Goal: Task Accomplishment & Management: Manage account settings

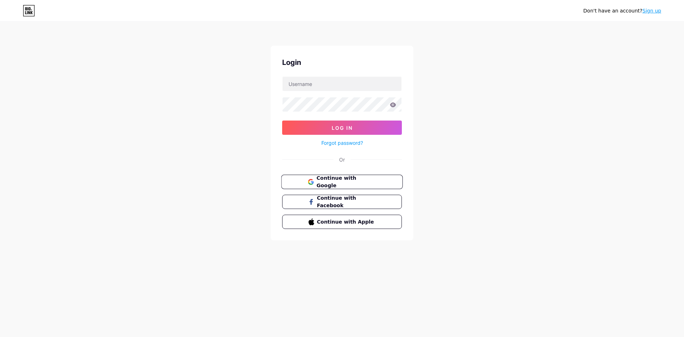
drag, startPoint x: 332, startPoint y: 184, endPoint x: 326, endPoint y: 185, distance: 5.7
click at [332, 184] on span "Continue with Google" at bounding box center [345, 181] width 59 height 15
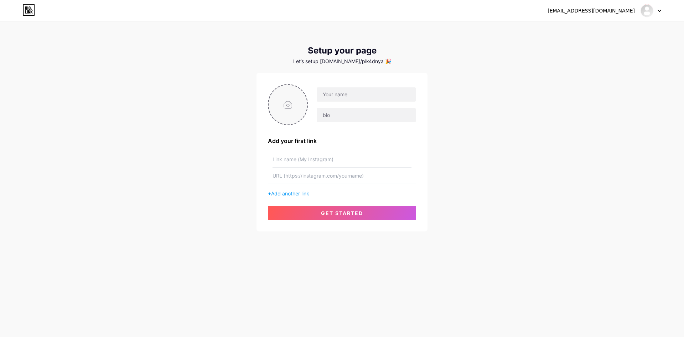
click at [293, 106] on input "file" at bounding box center [288, 105] width 38 height 40
type input "C:\fakepath\download (3).png"
click at [338, 94] on input "text" at bounding box center [366, 94] width 99 height 14
type input "P"
type input "p"
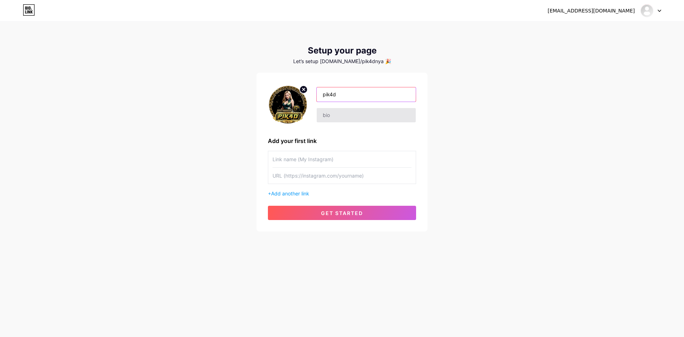
type input "pik4d"
click at [349, 117] on input "text" at bounding box center [366, 115] width 99 height 14
type input "d"
type input "n"
type input "santai"
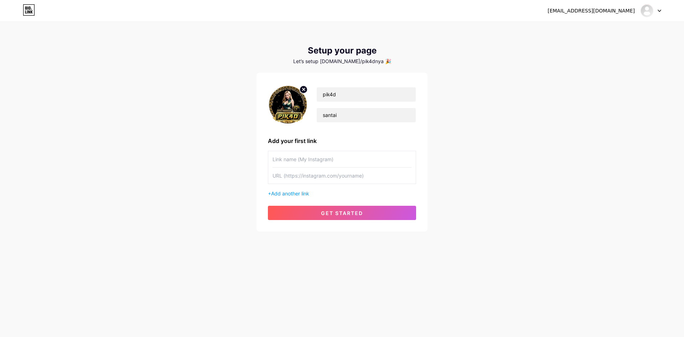
click at [346, 161] on input "text" at bounding box center [341, 159] width 139 height 16
paste input "https://rebrand.ly/pik2th"
type input "https://rebrand.ly/pik2th"
click at [319, 177] on input "text" at bounding box center [341, 175] width 139 height 16
click at [328, 161] on input "text" at bounding box center [341, 159] width 139 height 16
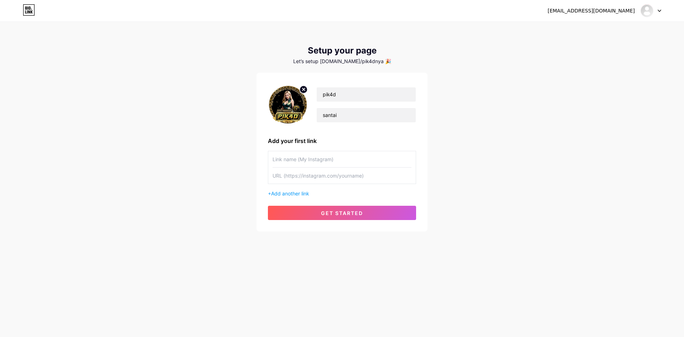
type input "l"
type input "L"
type input "LINK LOGIN PIK4D"
click at [316, 173] on input "text" at bounding box center [341, 175] width 139 height 16
paste input "https://rebrand.ly/pik2th"
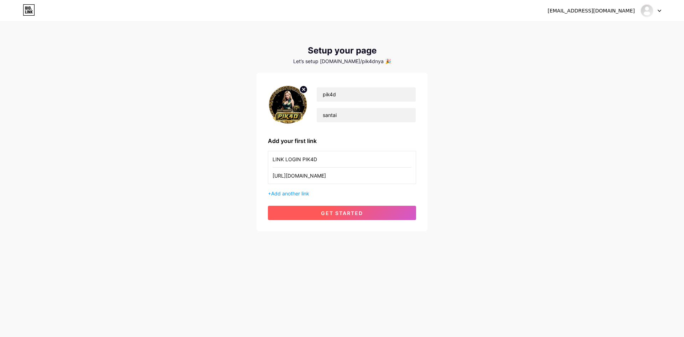
type input "https://rebrand.ly/pik2th"
drag, startPoint x: 312, startPoint y: 207, endPoint x: 297, endPoint y: 217, distance: 17.0
click at [311, 208] on button "get started" at bounding box center [342, 212] width 148 height 14
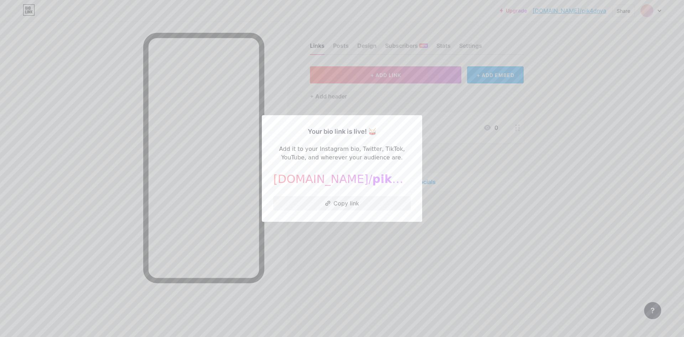
drag, startPoint x: 517, startPoint y: 178, endPoint x: 538, endPoint y: 177, distance: 21.4
click at [517, 177] on div at bounding box center [342, 168] width 684 height 337
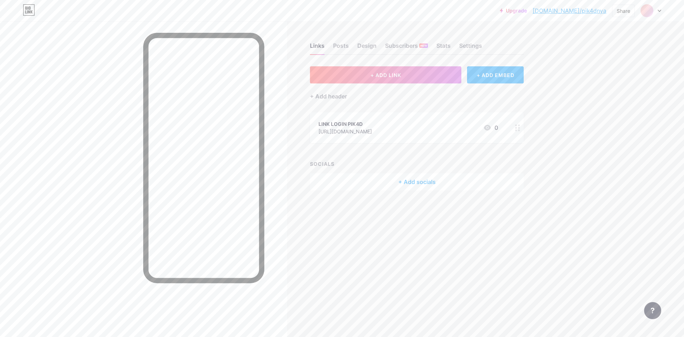
click at [384, 65] on div "Links Posts Design Subscribers NEW Stats Settings + ADD LINK + ADD EMBED + Add …" at bounding box center [276, 123] width 553 height 204
click at [370, 82] on button "+ ADD LINK" at bounding box center [385, 74] width 151 height 17
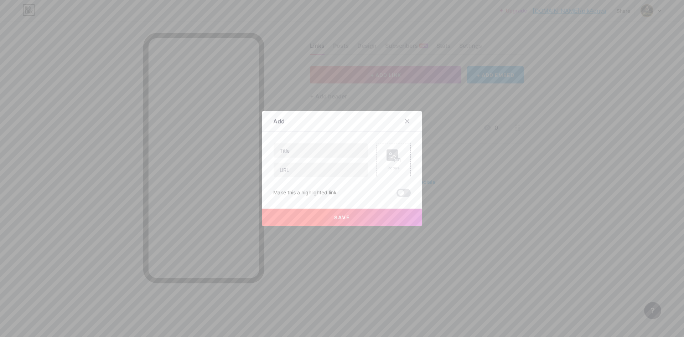
drag, startPoint x: 461, startPoint y: 184, endPoint x: 455, endPoint y: 183, distance: 6.0
click at [462, 184] on div at bounding box center [342, 168] width 684 height 337
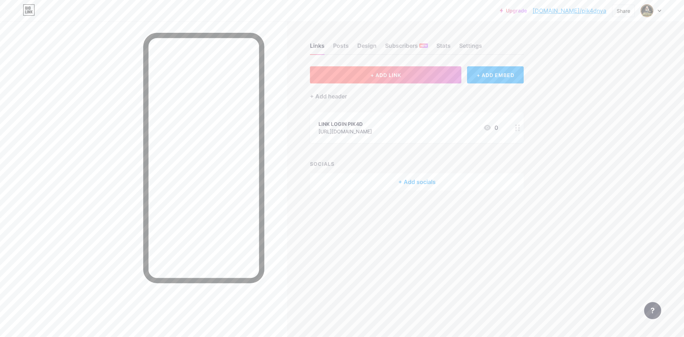
click at [382, 69] on button "+ ADD LINK" at bounding box center [385, 74] width 151 height 17
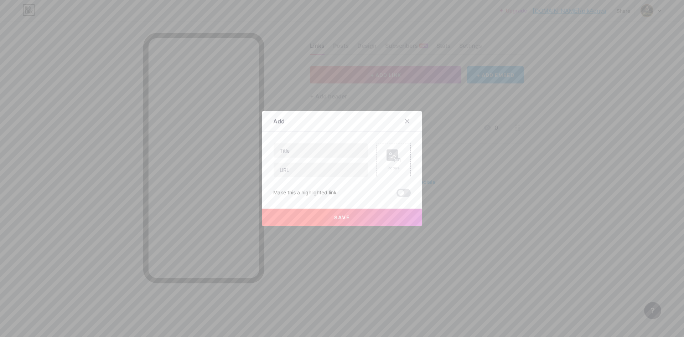
click at [500, 190] on div at bounding box center [342, 168] width 684 height 337
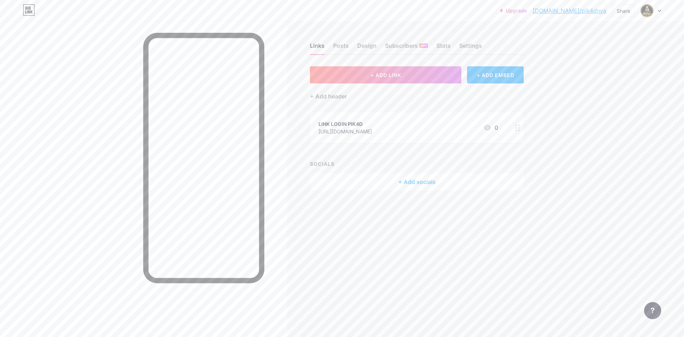
click at [376, 129] on div "LINK LOGIN PIK4D https://rebrand.ly/pik2th 0" at bounding box center [407, 127] width 179 height 16
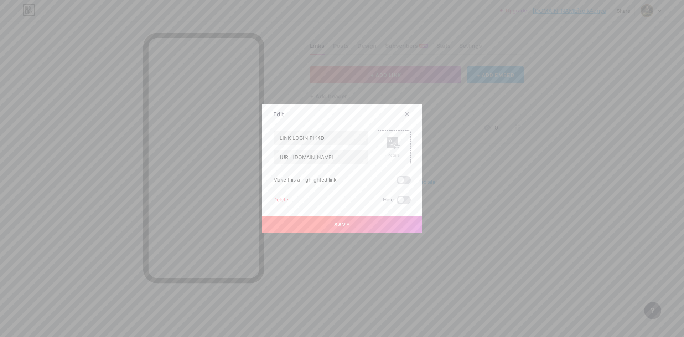
click at [490, 167] on div at bounding box center [342, 168] width 684 height 337
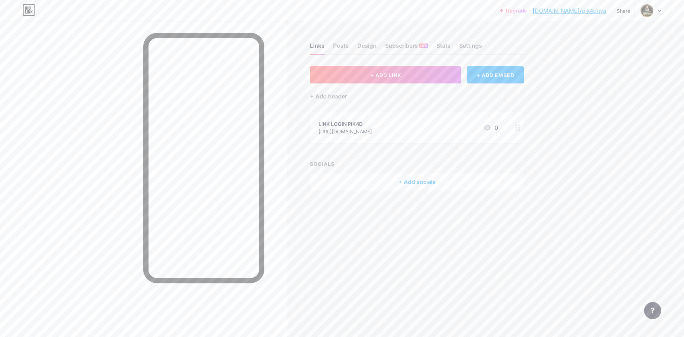
click at [506, 127] on div "LINK LOGIN PIK4D https://rebrand.ly/pik2th 0" at bounding box center [417, 127] width 214 height 31
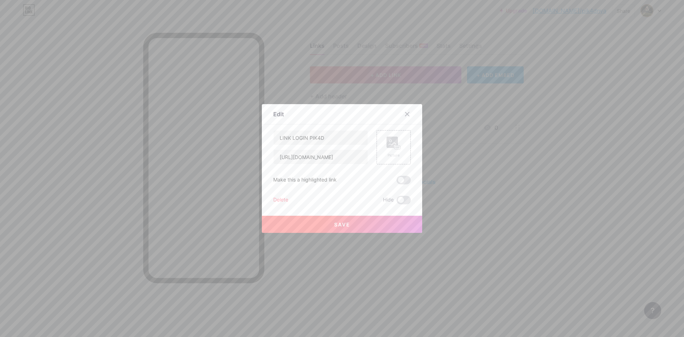
click at [464, 155] on div at bounding box center [342, 168] width 684 height 337
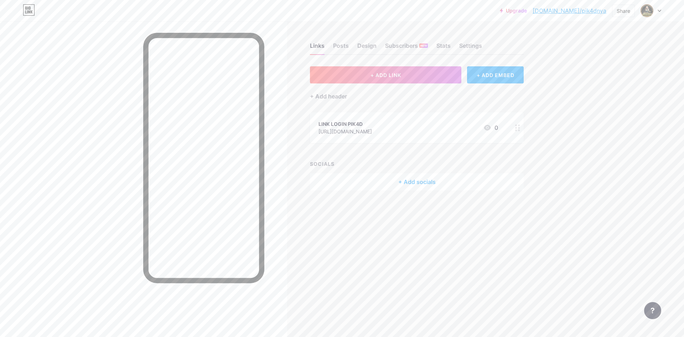
click at [332, 127] on div "https://rebrand.ly/pik2th" at bounding box center [344, 130] width 53 height 7
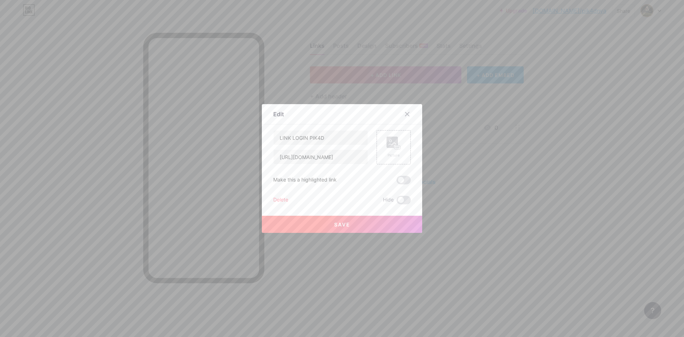
click at [493, 175] on div at bounding box center [342, 168] width 684 height 337
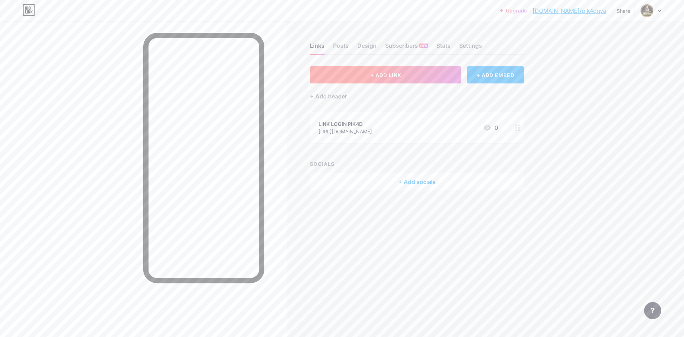
click at [381, 75] on span "+ ADD LINK" at bounding box center [385, 75] width 31 height 6
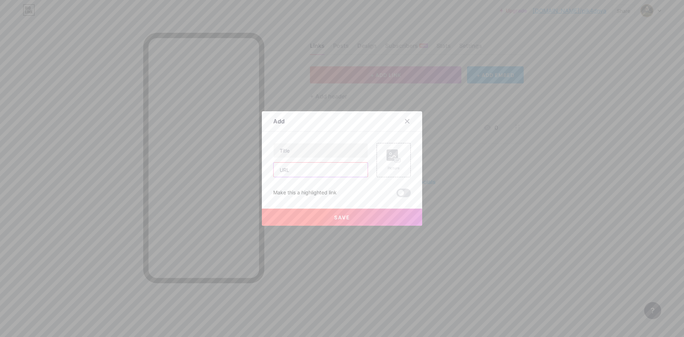
click at [302, 169] on input "text" at bounding box center [320, 169] width 94 height 14
paste input "https://rebrand.ly/pik2th"
type input "https://rebrand.ly/pik2th"
click at [307, 155] on input "text" at bounding box center [320, 150] width 94 height 14
type input "D"
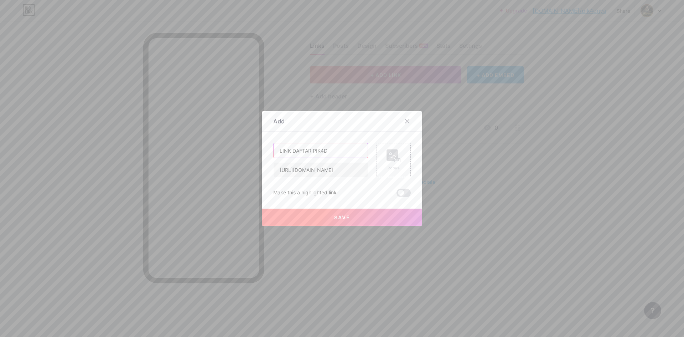
type input "LINK DAFTAR PIK4D"
click at [353, 220] on button "Save" at bounding box center [342, 216] width 160 height 17
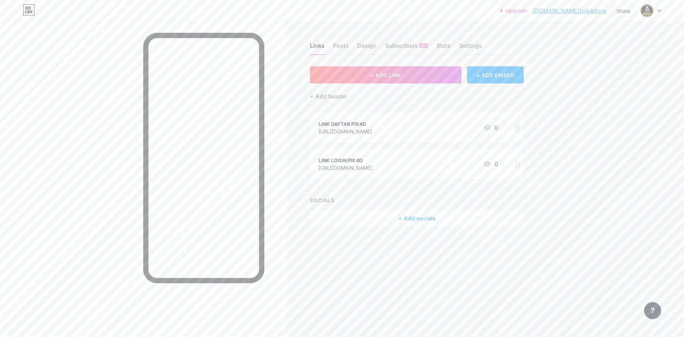
click at [387, 163] on div "LINK LOGIN PIK4D https://rebrand.ly/pik2th 0" at bounding box center [407, 164] width 179 height 16
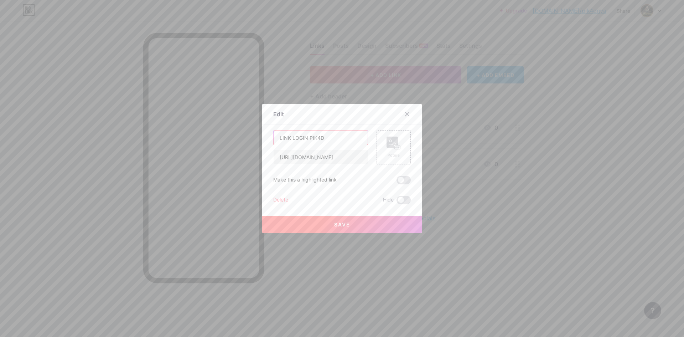
drag, startPoint x: 333, startPoint y: 137, endPoint x: 294, endPoint y: 137, distance: 38.5
click at [294, 137] on input "LINK LOGIN PIK4D" at bounding box center [320, 137] width 94 height 14
click at [291, 137] on input "LINK LOGIN PIK4D" at bounding box center [320, 137] width 94 height 14
type input "LINK MASUK PIK4D"
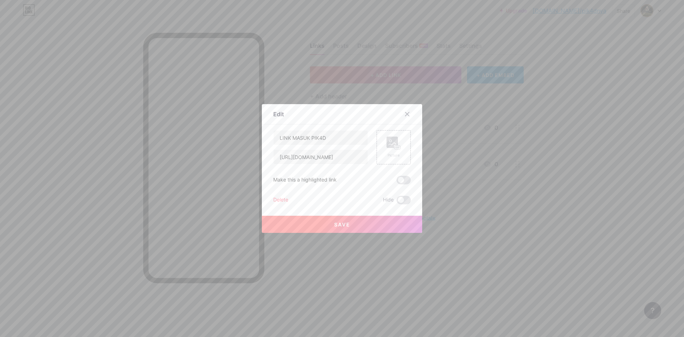
click at [350, 227] on button "Save" at bounding box center [342, 223] width 160 height 17
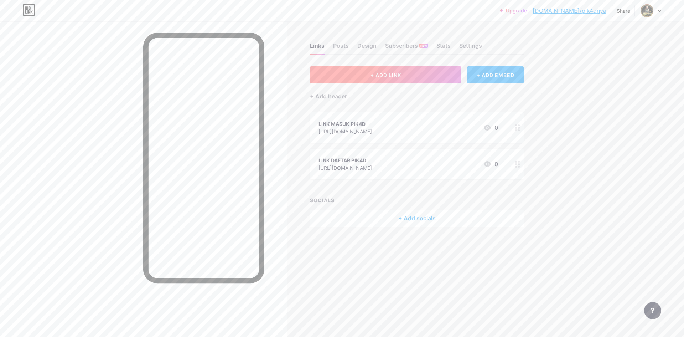
click at [407, 82] on button "+ ADD LINK" at bounding box center [385, 74] width 151 height 17
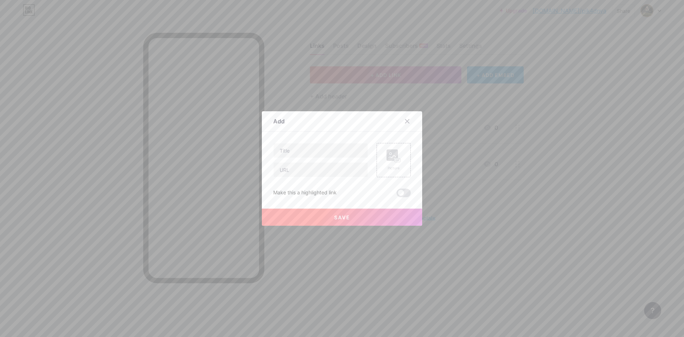
drag, startPoint x: 319, startPoint y: 159, endPoint x: 315, endPoint y: 169, distance: 11.2
click at [319, 159] on div at bounding box center [320, 160] width 95 height 34
click at [316, 171] on input "text" at bounding box center [320, 169] width 94 height 14
paste input "https://rebrand.ly/pik2th"
type input "https://rebrand.ly/pik2th"
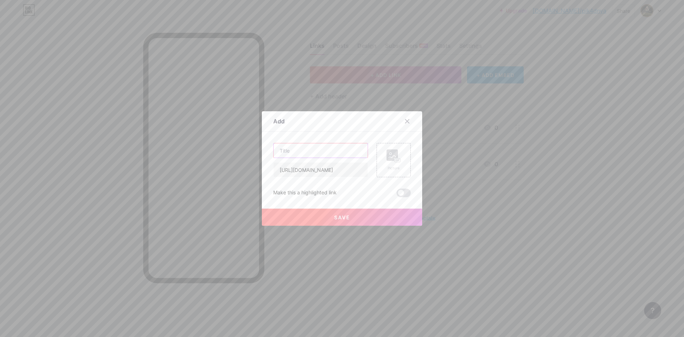
click at [312, 152] on input "text" at bounding box center [320, 150] width 94 height 14
type input "L"
type input "LINK ALTERNATIF PIK4D"
click at [341, 219] on span "Save" at bounding box center [342, 217] width 16 height 6
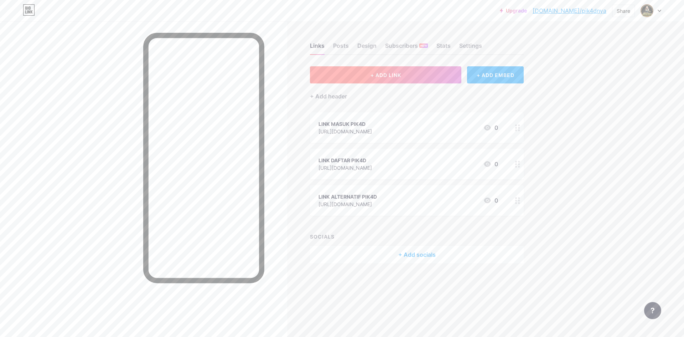
click at [377, 68] on button "+ ADD LINK" at bounding box center [385, 74] width 151 height 17
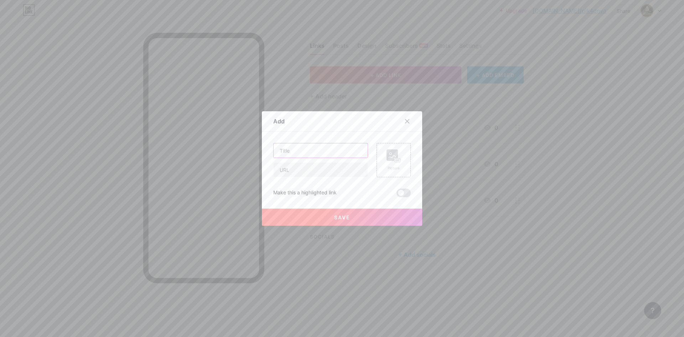
click at [304, 152] on input "text" at bounding box center [320, 150] width 94 height 14
type input "RTP TERAKURAT PIK4D 97.8%"
click at [315, 167] on input "text" at bounding box center [320, 169] width 94 height 14
paste input "https://rebrand.ly/pik2th"
type input "https://rebrand.ly/pik2th"
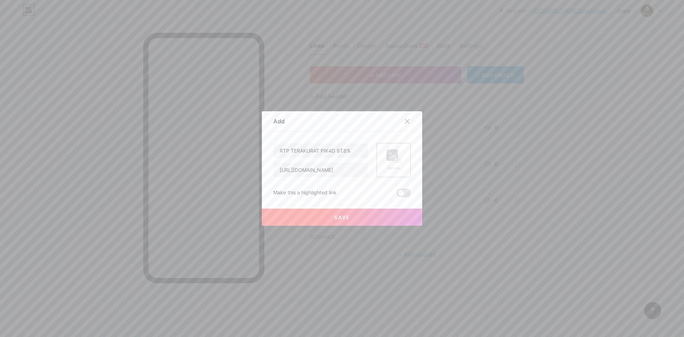
click at [292, 205] on div "Save" at bounding box center [342, 211] width 160 height 28
click at [297, 218] on button "Save" at bounding box center [342, 216] width 160 height 17
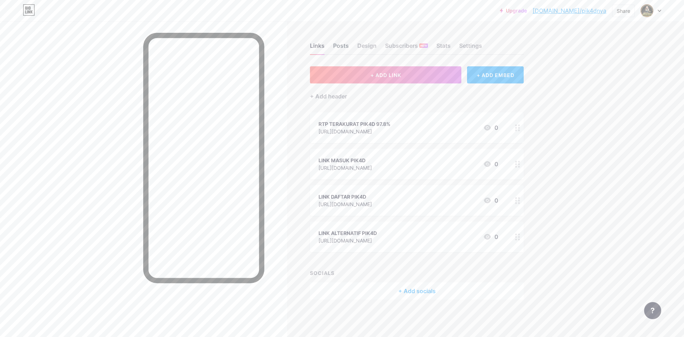
click at [336, 42] on div "Posts" at bounding box center [341, 47] width 16 height 13
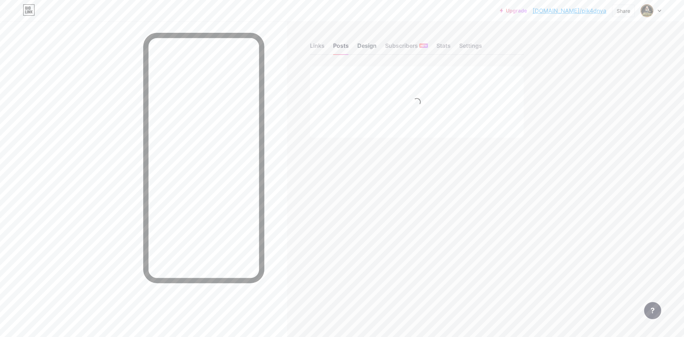
click at [364, 45] on div "Design" at bounding box center [366, 47] width 19 height 13
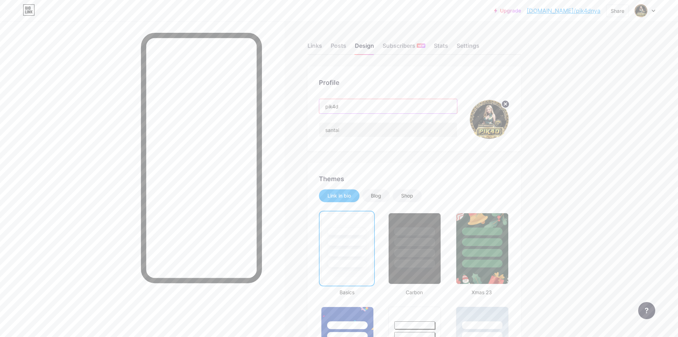
click at [364, 109] on input "pik4d" at bounding box center [388, 106] width 138 height 14
click at [360, 130] on input "santai" at bounding box center [388, 129] width 138 height 14
click at [355, 105] on input "pik4d" at bounding box center [388, 106] width 138 height 14
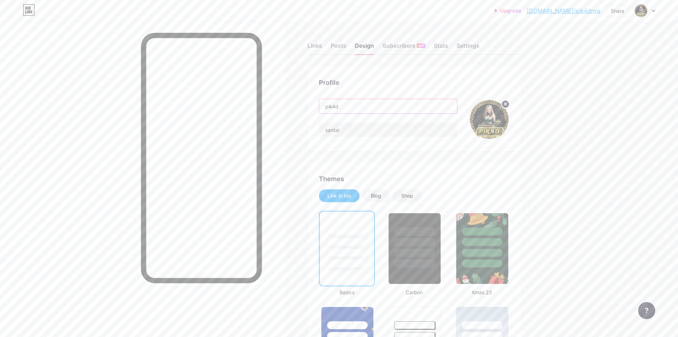
click at [355, 104] on input "pik4d" at bounding box center [388, 106] width 138 height 14
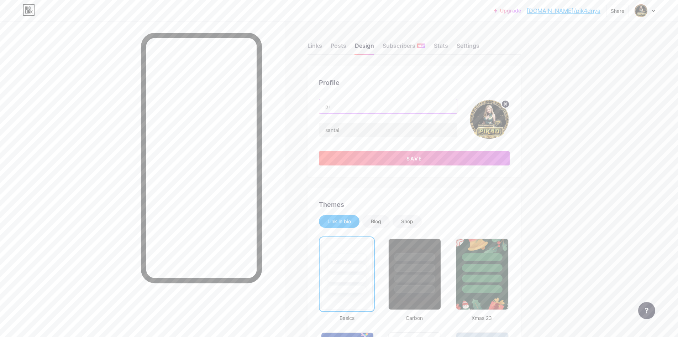
type input "p"
type input "PIK4D"
click at [350, 131] on input "santai" at bounding box center [388, 129] width 138 height 14
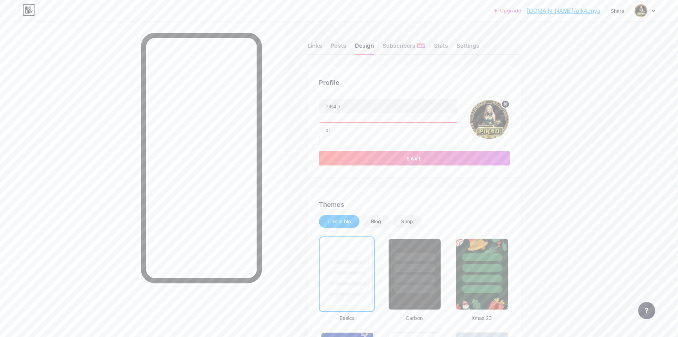
type input "p"
drag, startPoint x: 346, startPoint y: 131, endPoint x: 351, endPoint y: 130, distance: 5.1
click at [347, 131] on input "PIK4D - Situs" at bounding box center [388, 129] width 138 height 14
click at [353, 130] on input "PIK4D - Situs" at bounding box center [388, 129] width 138 height 14
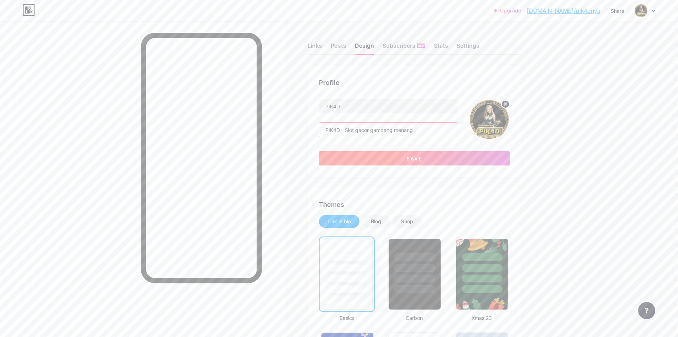
type input "PIK4D - Slot gacor gampang menang"
click at [399, 155] on button "Save" at bounding box center [414, 158] width 191 height 14
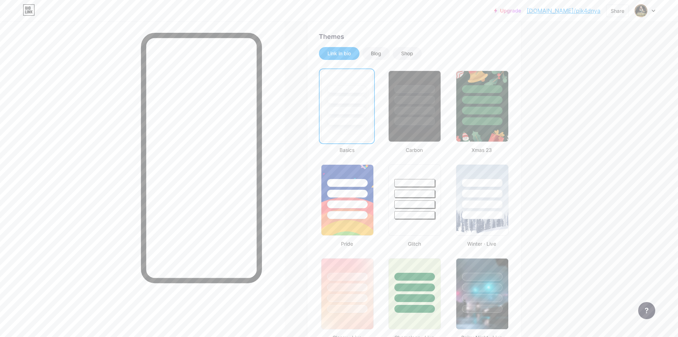
scroll to position [142, 0]
click at [425, 122] on div at bounding box center [415, 121] width 42 height 8
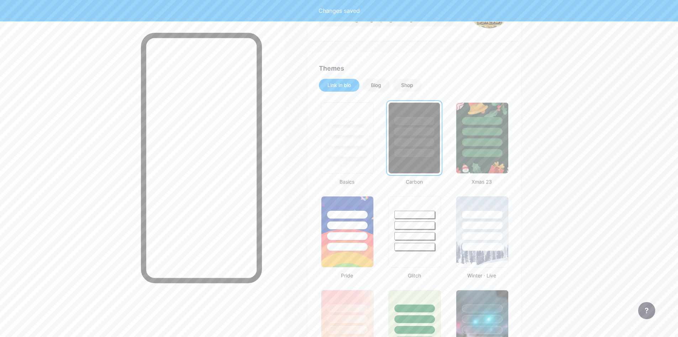
scroll to position [71, 0]
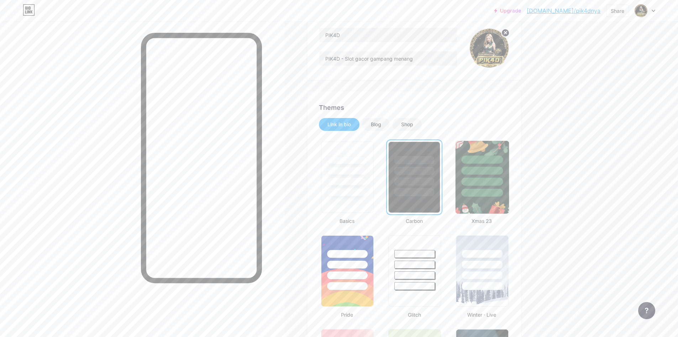
click at [494, 191] on div at bounding box center [483, 192] width 42 height 8
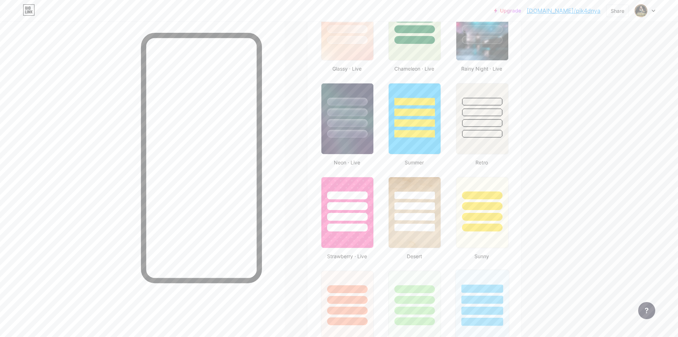
scroll to position [427, 0]
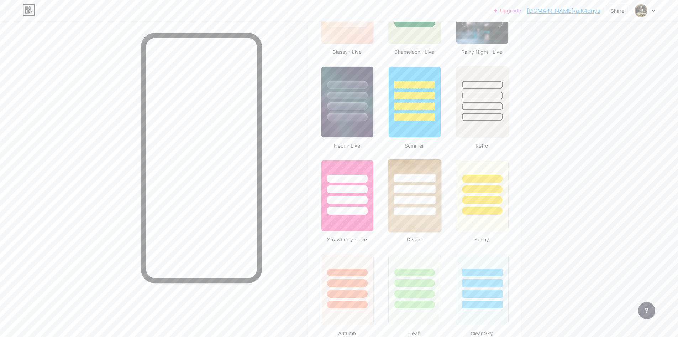
click at [421, 193] on div at bounding box center [414, 187] width 53 height 56
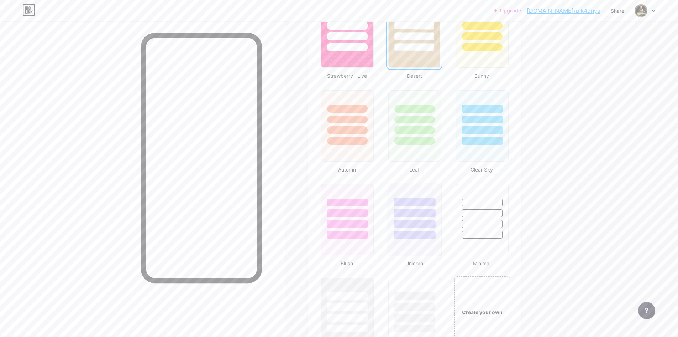
scroll to position [605, 0]
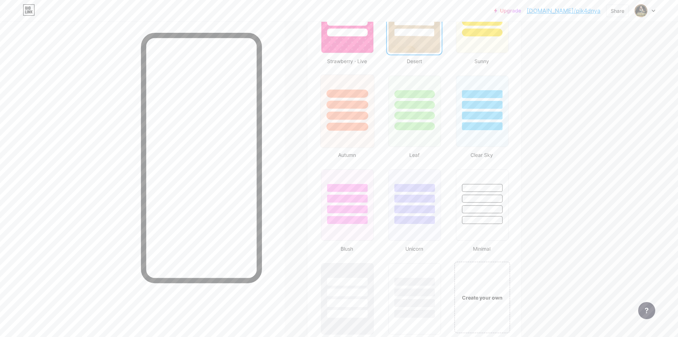
click at [345, 118] on div at bounding box center [348, 115] width 42 height 8
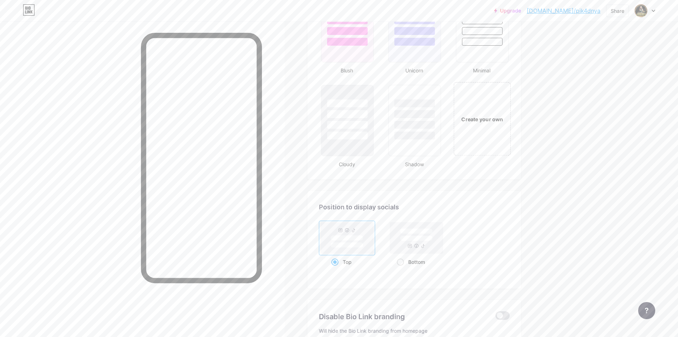
click at [476, 128] on div "Create your own" at bounding box center [482, 118] width 57 height 73
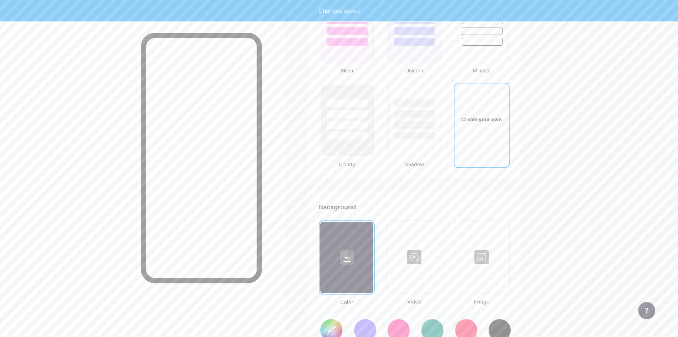
click at [481, 125] on div "Create your own" at bounding box center [482, 118] width 54 height 71
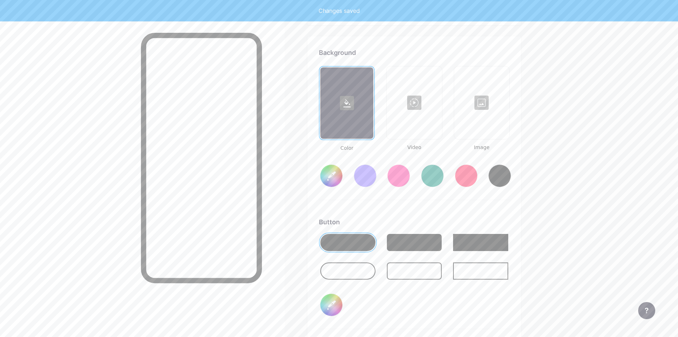
scroll to position [945, 0]
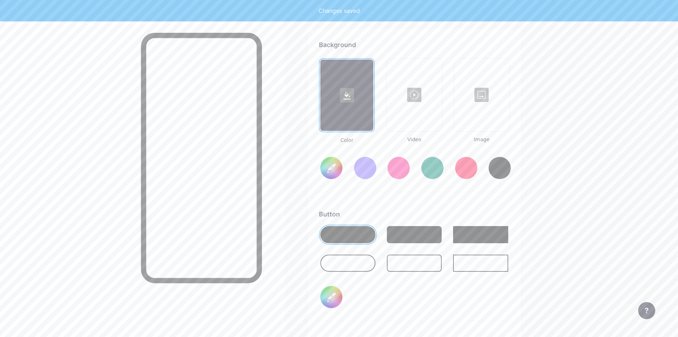
type input "#ffffff"
type input "#000000"
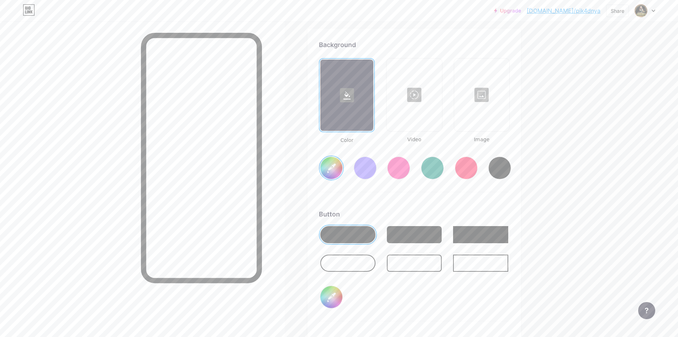
type input "#ffffff"
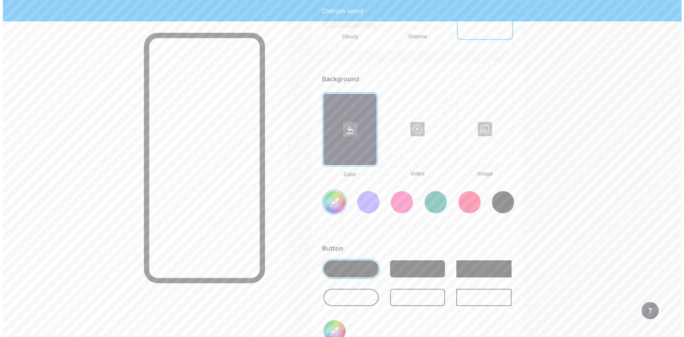
scroll to position [910, 0]
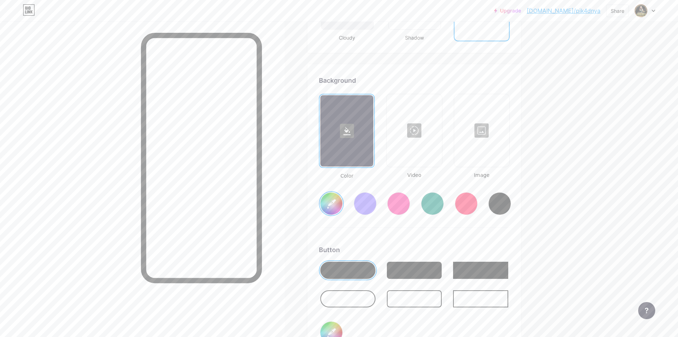
click at [354, 134] on rect at bounding box center [347, 131] width 14 height 14
click at [405, 138] on div at bounding box center [414, 130] width 54 height 71
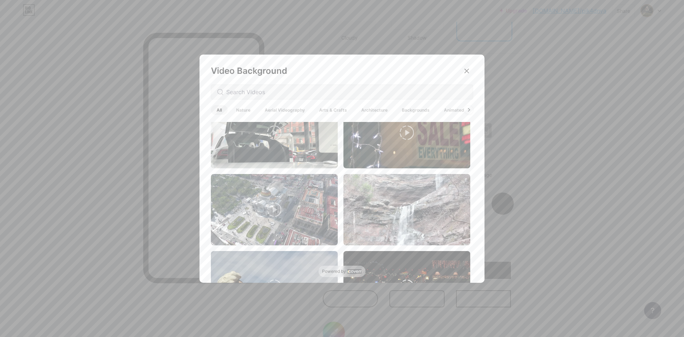
scroll to position [0, 0]
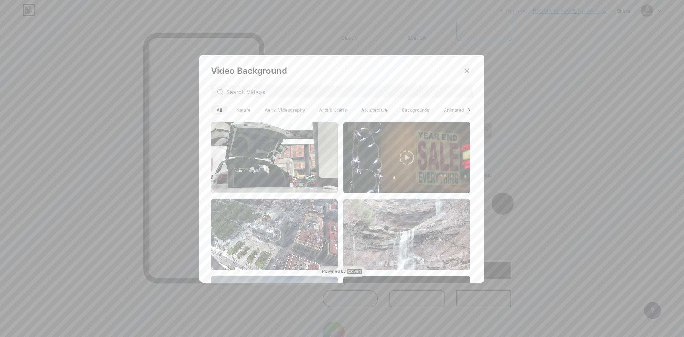
click at [466, 71] on icon at bounding box center [467, 71] width 6 height 6
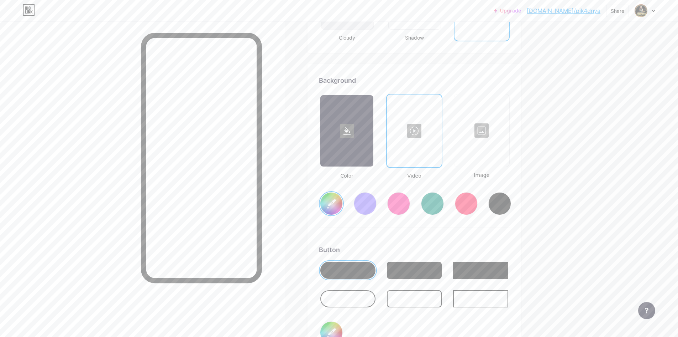
click at [495, 149] on div at bounding box center [482, 130] width 54 height 71
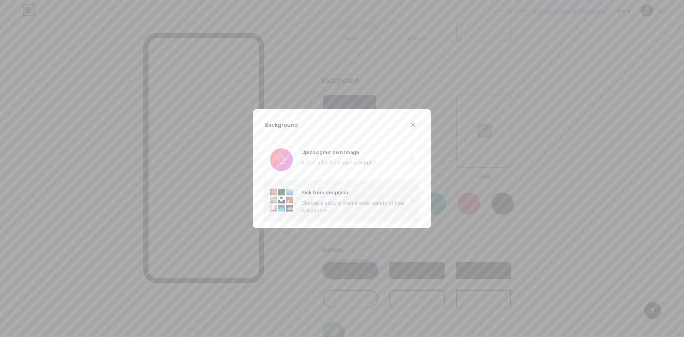
click at [349, 191] on div "Pick from unsplash" at bounding box center [356, 191] width 110 height 7
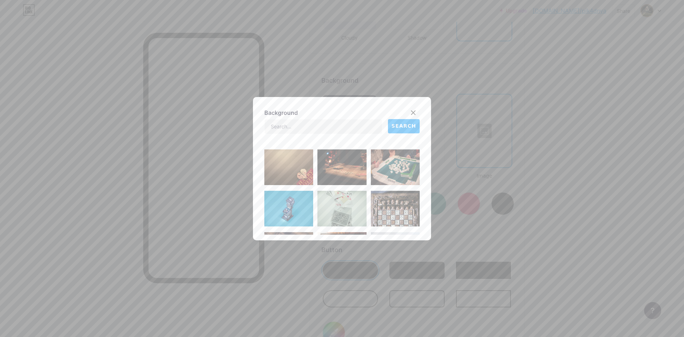
scroll to position [142, 0]
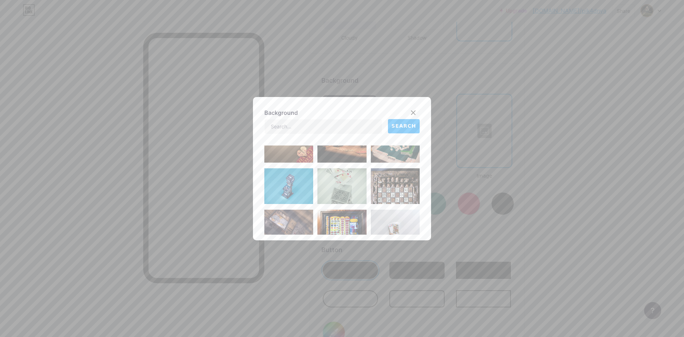
click at [299, 194] on img at bounding box center [288, 186] width 49 height 36
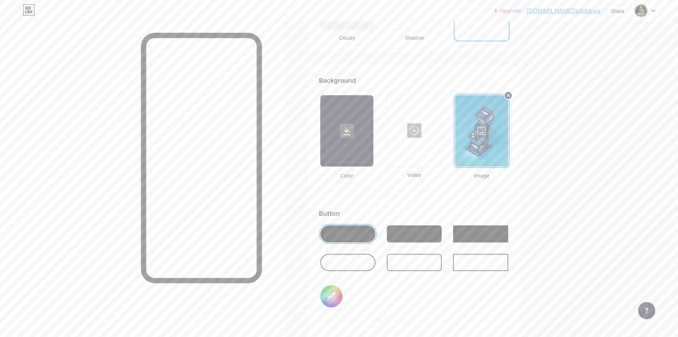
click at [480, 149] on div at bounding box center [481, 130] width 53 height 71
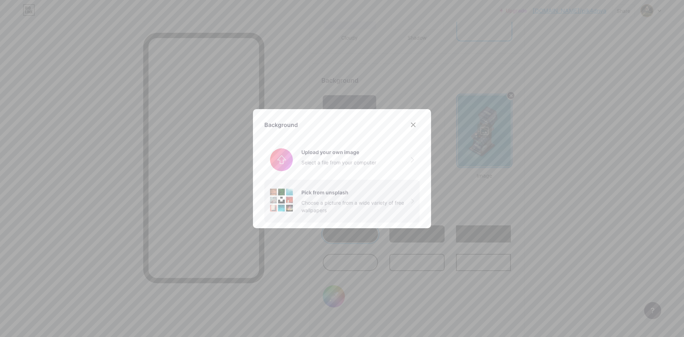
click at [332, 198] on div "Pick from unsplash Choose a picture from a wide variety of free wallpapers" at bounding box center [356, 200] width 110 height 25
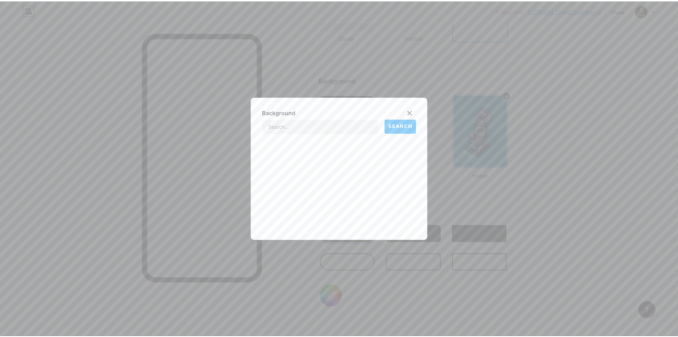
scroll to position [2903, 0]
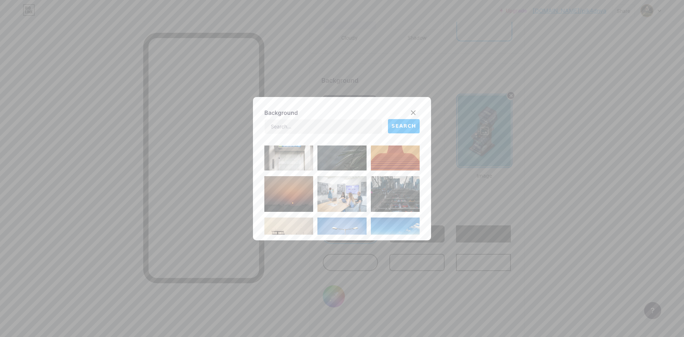
click at [388, 157] on img at bounding box center [395, 153] width 49 height 36
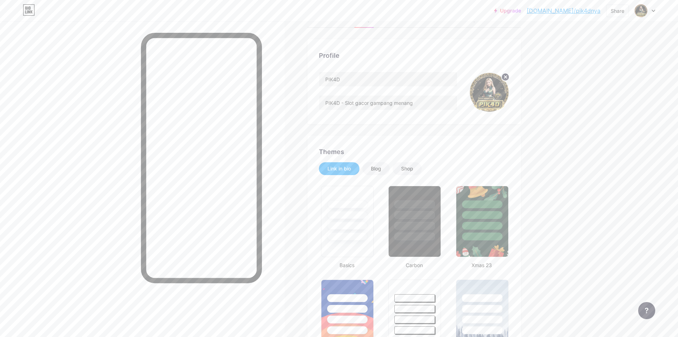
scroll to position [0, 0]
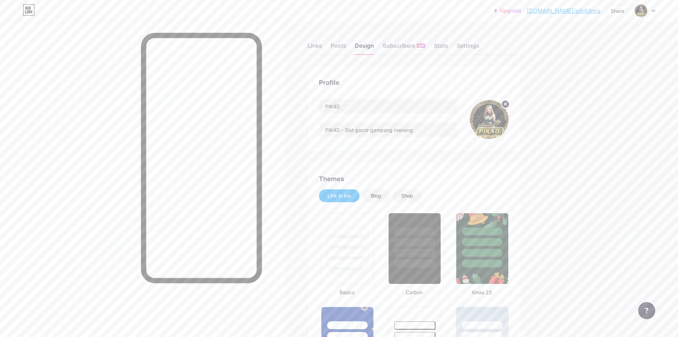
click at [654, 10] on icon at bounding box center [654, 11] width 4 height 2
click at [442, 46] on div "Stats" at bounding box center [441, 47] width 14 height 13
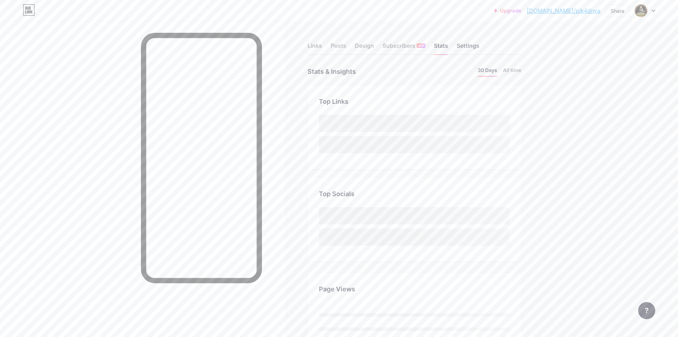
click at [466, 45] on div "Settings" at bounding box center [468, 47] width 23 height 13
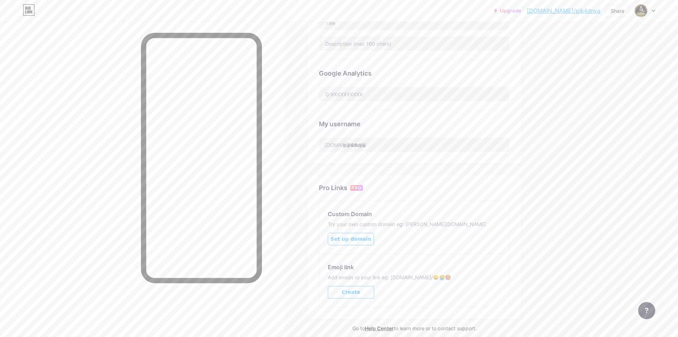
scroll to position [178, 0]
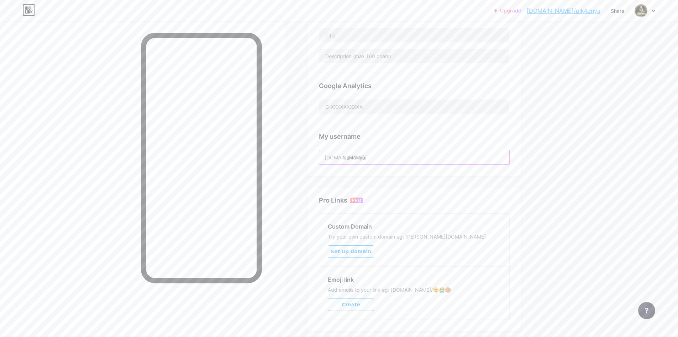
click at [379, 157] on input "pik4dnya" at bounding box center [414, 157] width 190 height 14
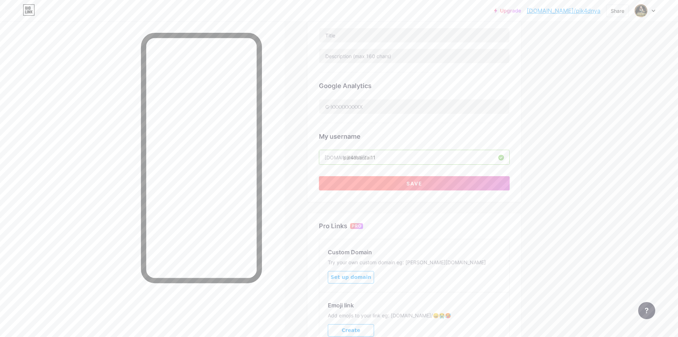
type input "pik4dsantai11"
click at [383, 180] on button "Save" at bounding box center [414, 183] width 191 height 14
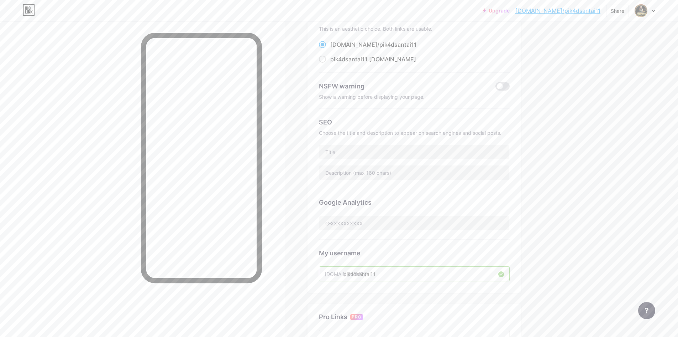
scroll to position [0, 0]
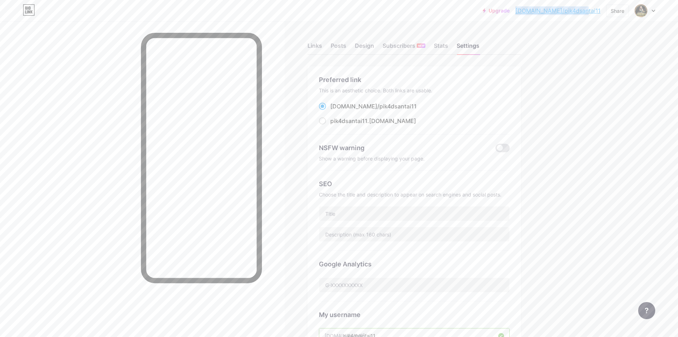
drag, startPoint x: 541, startPoint y: 12, endPoint x: 537, endPoint y: 10, distance: 4.8
click at [603, 14] on div "Upgrade bio.link/pik4ds... bio.link/pik4dsantai11 Share Switch accounts PIK4D b…" at bounding box center [569, 10] width 173 height 13
copy link "bio.link/pik4dsantai11"
click at [366, 45] on div "Design" at bounding box center [364, 47] width 19 height 13
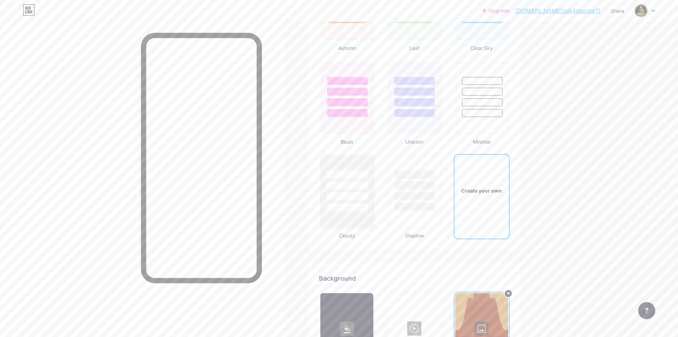
scroll to position [926, 0]
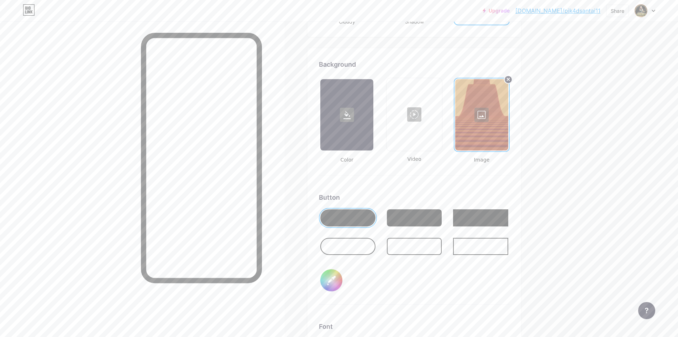
click at [436, 222] on div at bounding box center [414, 217] width 55 height 17
click at [467, 218] on div at bounding box center [480, 217] width 55 height 17
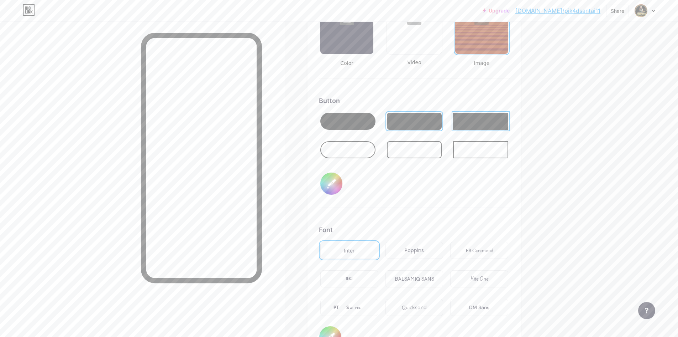
scroll to position [1033, 0]
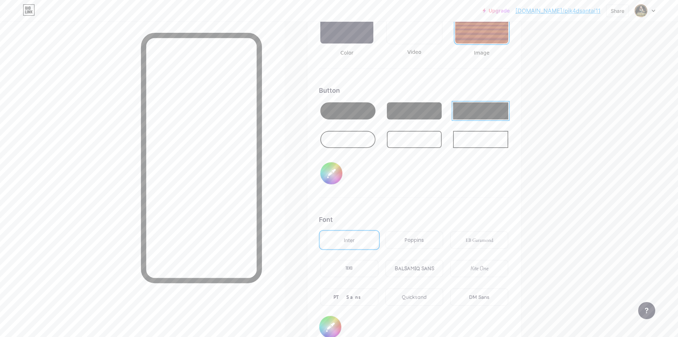
click at [416, 240] on div "Poppins" at bounding box center [414, 239] width 19 height 7
click at [369, 235] on div "Inter" at bounding box center [349, 239] width 58 height 17
click at [418, 236] on div "Poppins" at bounding box center [414, 239] width 19 height 7
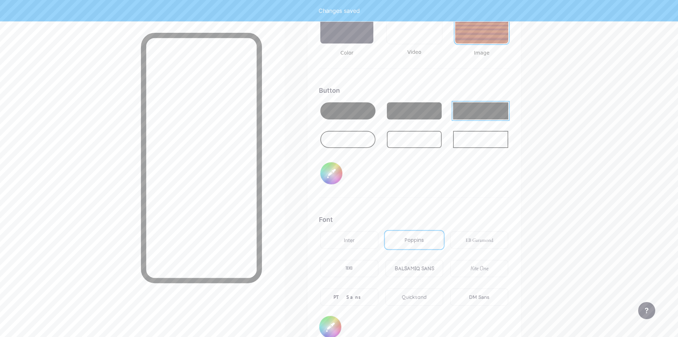
type input "#ffffff"
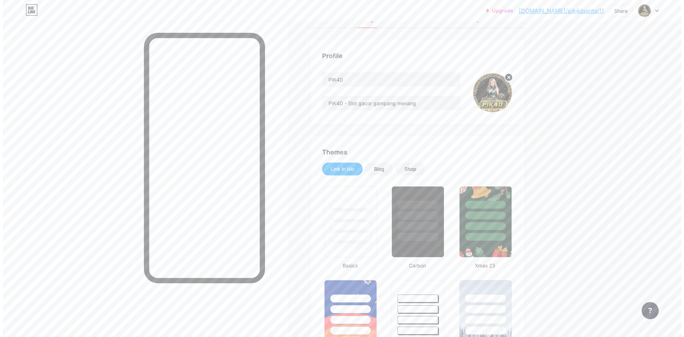
scroll to position [0, 0]
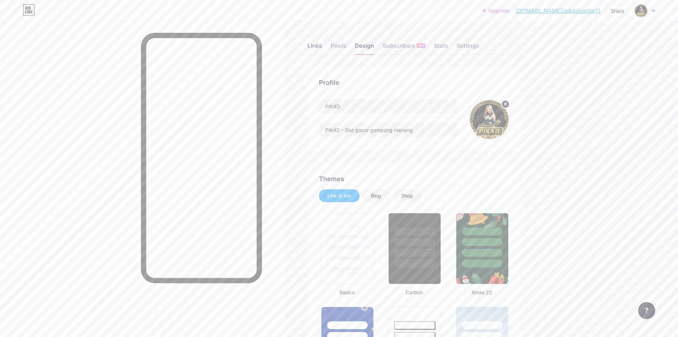
click at [322, 47] on div "Links" at bounding box center [315, 47] width 15 height 13
